Goal: Task Accomplishment & Management: Use online tool/utility

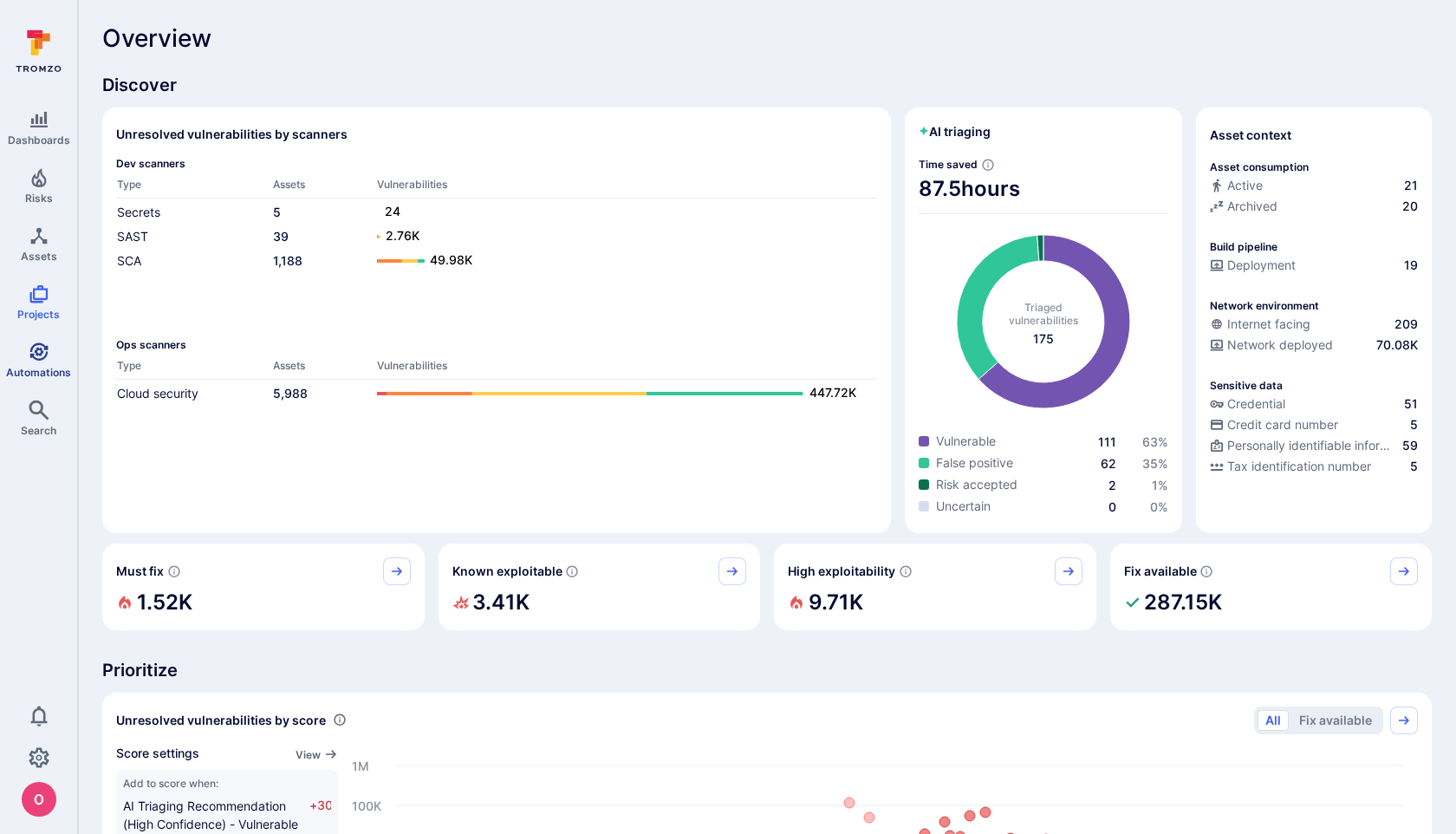
click at [48, 351] on icon "Automations" at bounding box center [39, 351] width 21 height 21
